Goal: Task Accomplishment & Management: Use online tool/utility

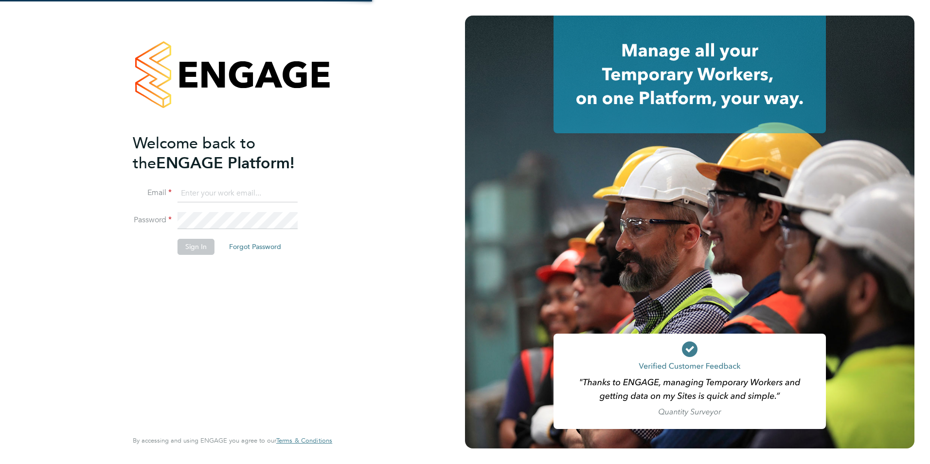
type input "billy.mcnamara@regensolutions.co.uk"
click at [271, 3] on div "Welcome back to the ENGAGE Platform! Email billy.mcnamara@regensolutions.co.uk …" at bounding box center [232, 232] width 238 height 464
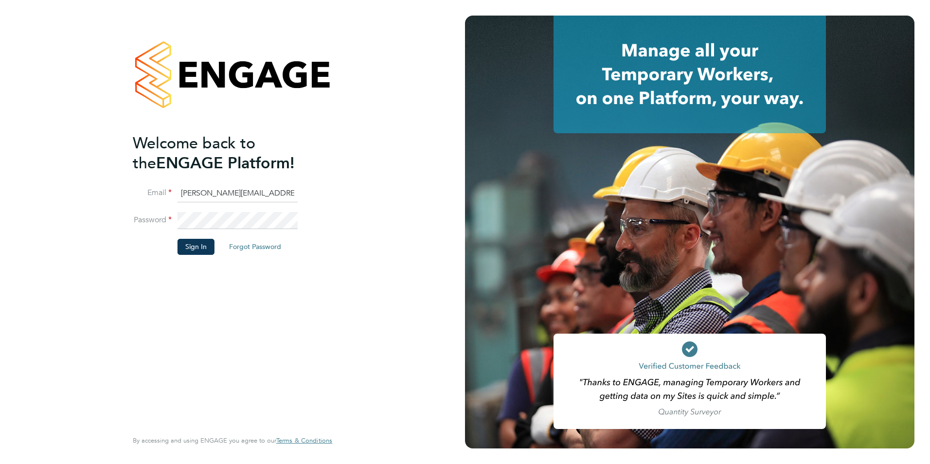
click at [271, 3] on div "Welcome back to the ENGAGE Platform! Email billy.mcnamara@regensolutions.co.uk …" at bounding box center [232, 232] width 238 height 464
click at [191, 250] on button "Sign In" at bounding box center [196, 247] width 37 height 16
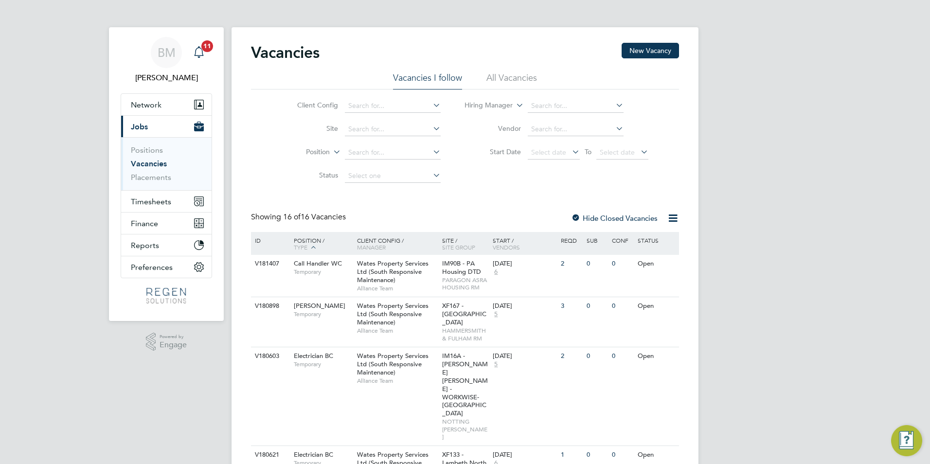
click at [203, 49] on span "11" at bounding box center [207, 46] width 12 height 12
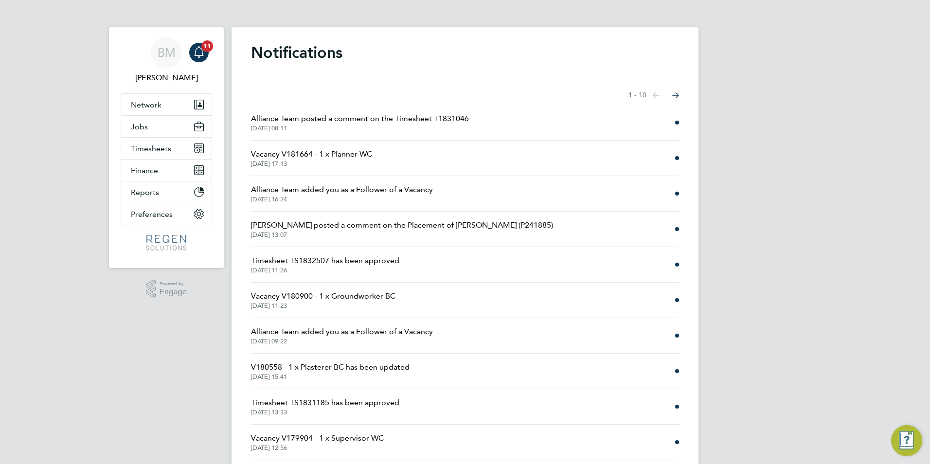
click at [415, 121] on span "Alliance Team posted a comment on the Timesheet T1831046" at bounding box center [360, 119] width 218 height 12
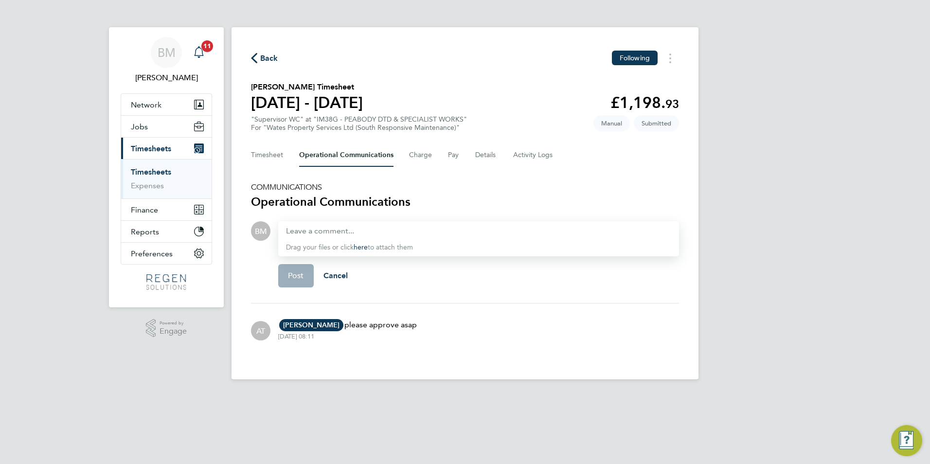
click at [204, 55] on icon "Main navigation" at bounding box center [199, 52] width 12 height 12
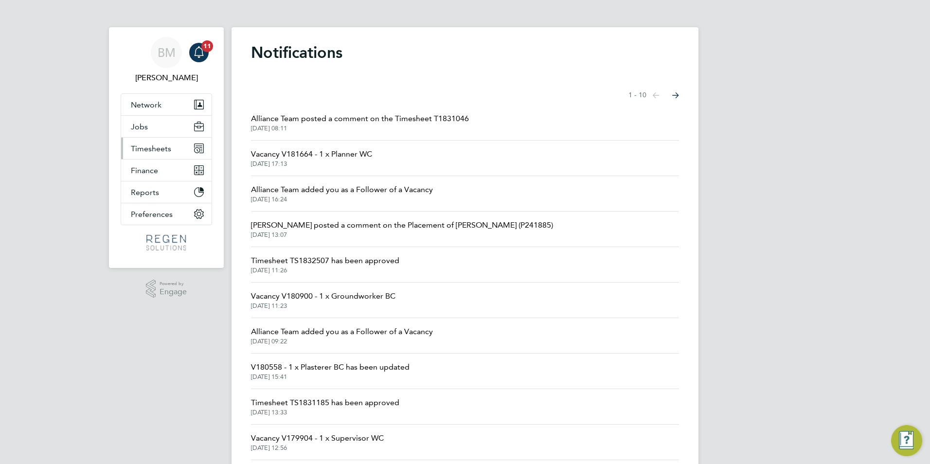
click at [162, 154] on button "Timesheets" at bounding box center [166, 148] width 90 height 21
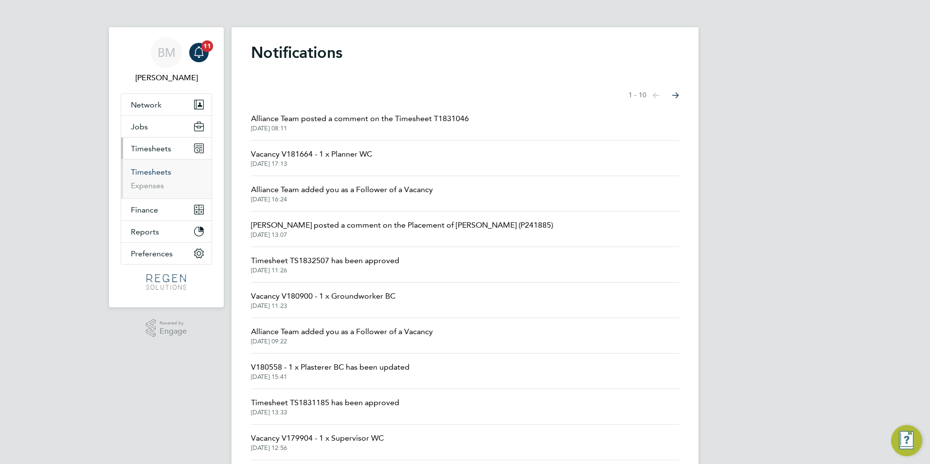
click at [160, 174] on link "Timesheets" at bounding box center [151, 171] width 40 height 9
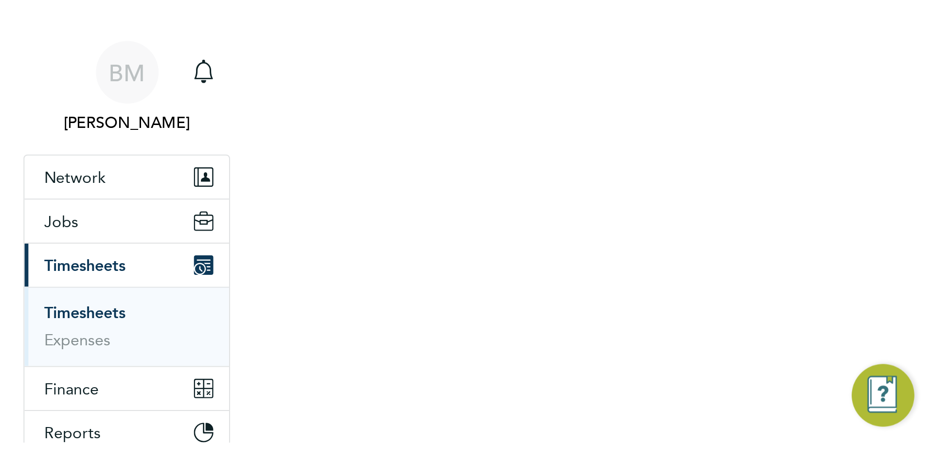
scroll to position [25, 67]
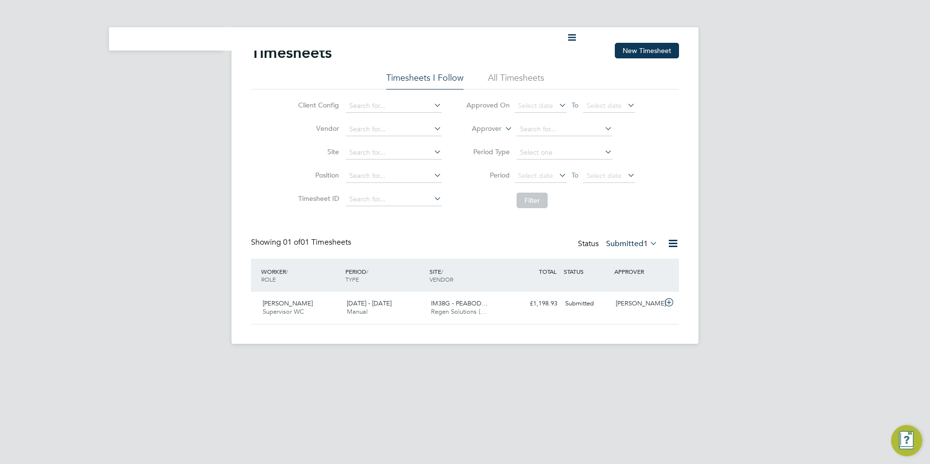
scroll to position [25, 85]
